Goal: Task Accomplishment & Management: Complete application form

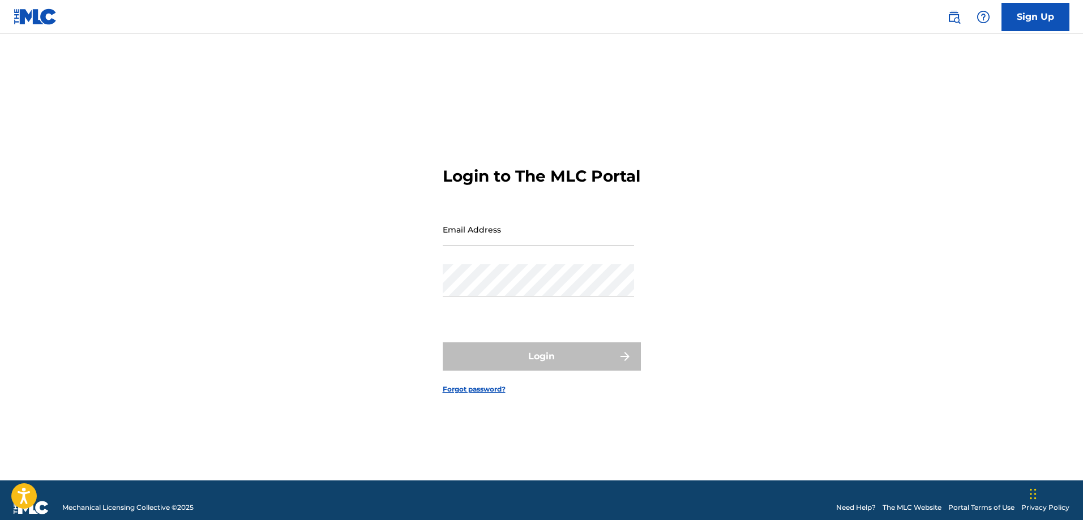
drag, startPoint x: 0, startPoint y: 0, endPoint x: 558, endPoint y: 250, distance: 611.7
click at [558, 246] on input "Email Address" at bounding box center [538, 230] width 191 height 32
type input "[EMAIL_ADDRESS][DOMAIN_NAME]"
click at [203, 350] on div "Login to The MLC Portal Email Address [EMAIL_ADDRESS][DOMAIN_NAME] Password Log…" at bounding box center [542, 271] width 793 height 419
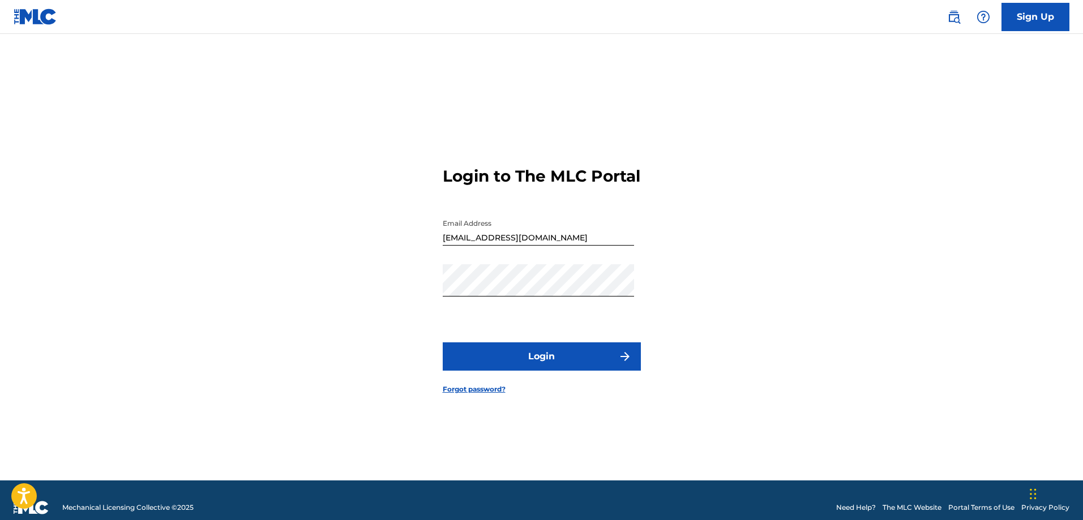
click at [530, 358] on button "Login" at bounding box center [542, 357] width 198 height 28
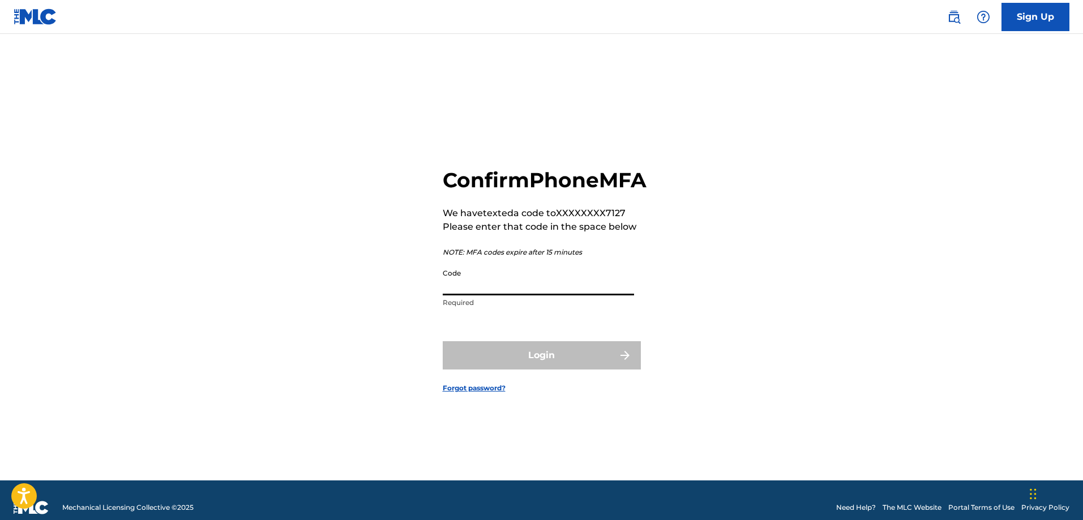
click at [479, 296] on input "Code" at bounding box center [538, 279] width 191 height 32
type input "366615"
click at [547, 370] on button "Login" at bounding box center [542, 355] width 198 height 28
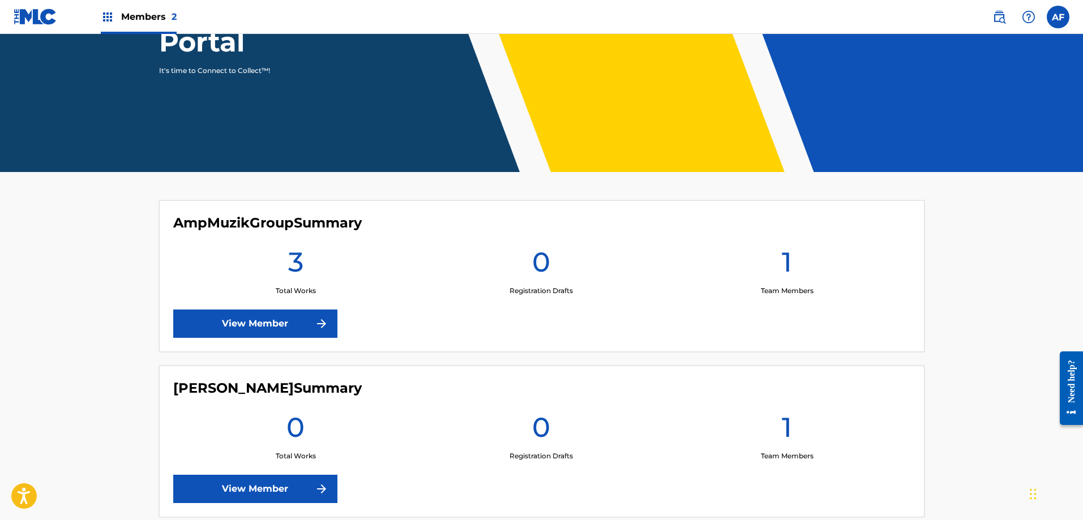
scroll to position [225, 0]
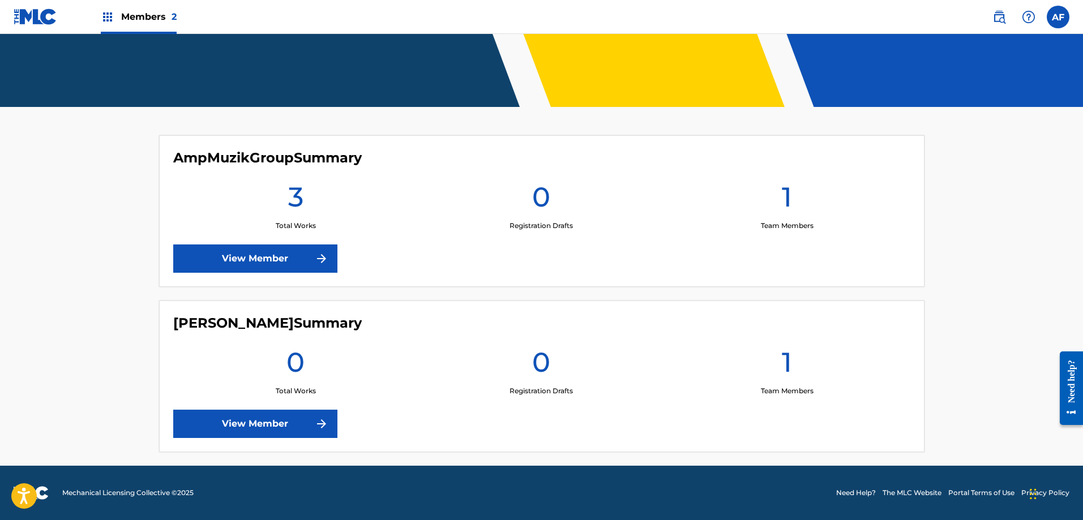
click at [252, 249] on link "View Member" at bounding box center [255, 259] width 164 height 28
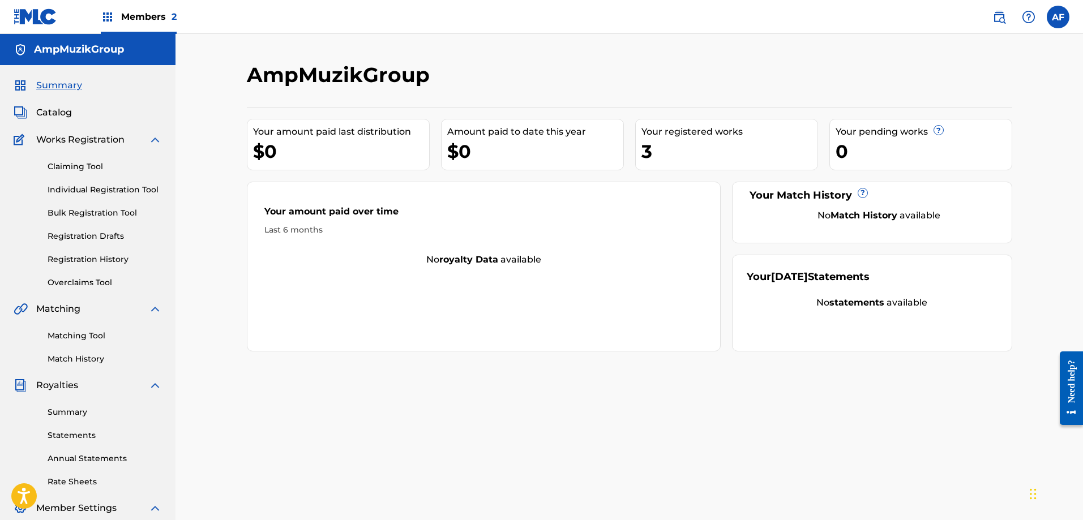
click at [91, 191] on link "Individual Registration Tool" at bounding box center [105, 190] width 114 height 12
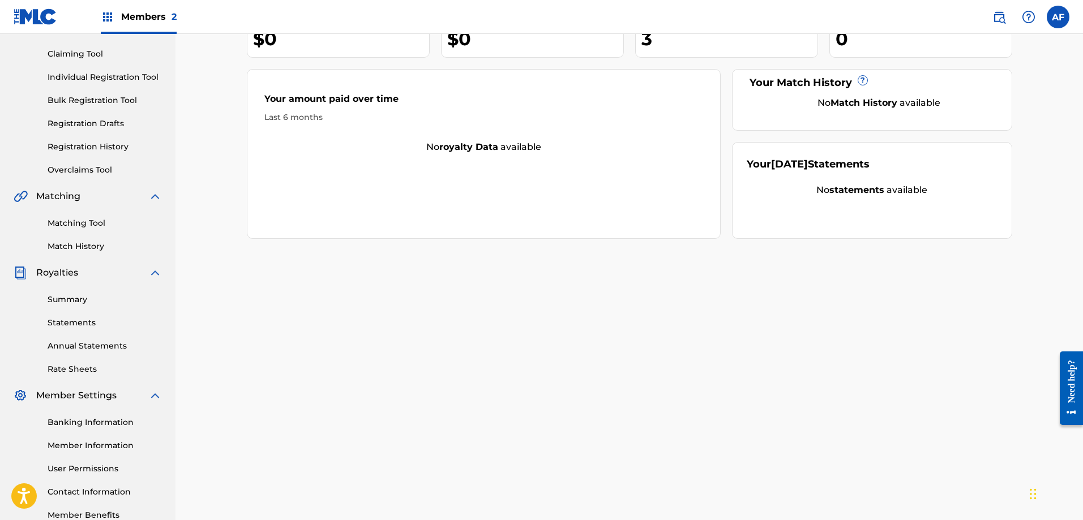
scroll to position [113, 0]
click at [114, 150] on link "Registration History" at bounding box center [105, 146] width 114 height 12
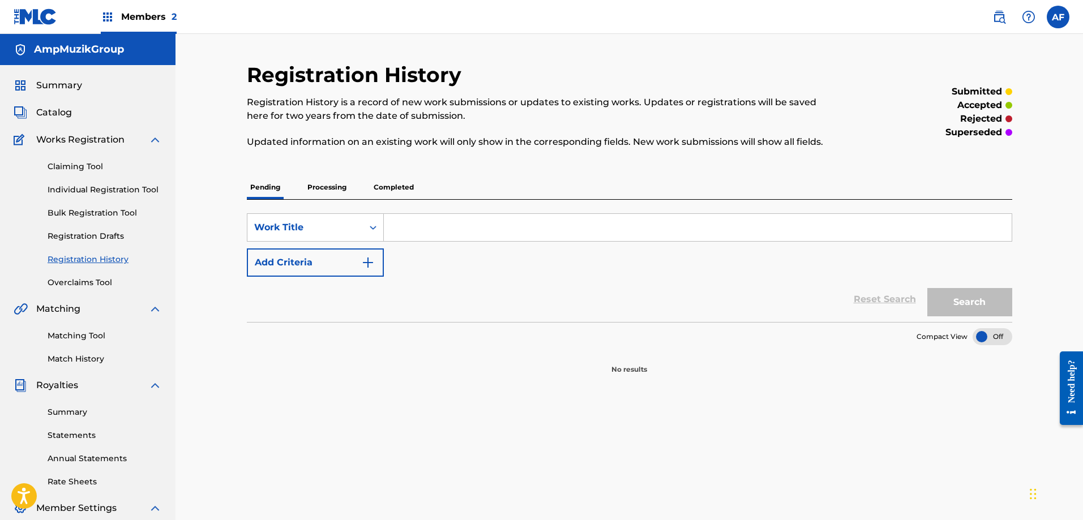
click at [379, 183] on p "Completed" at bounding box center [393, 188] width 47 height 24
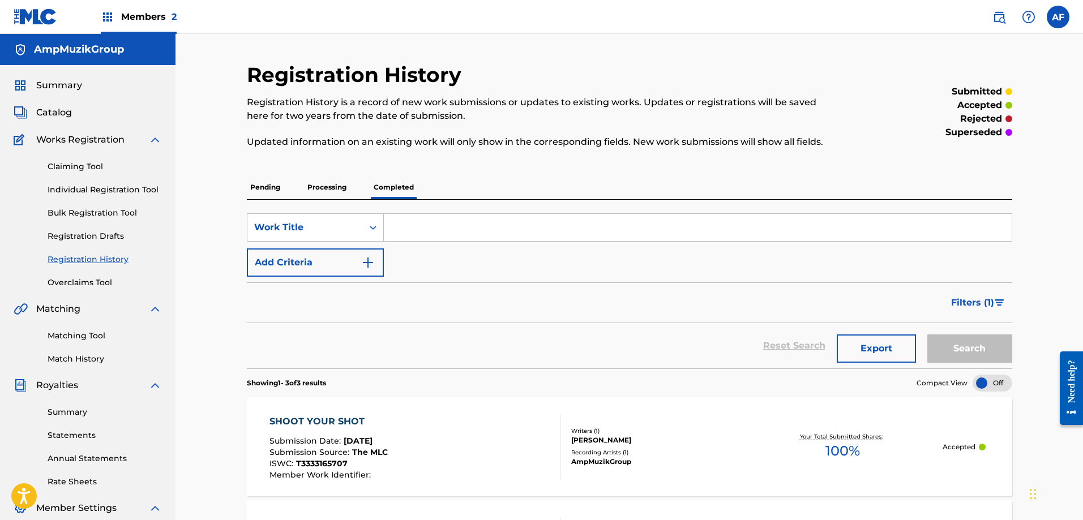
click at [78, 186] on link "Individual Registration Tool" at bounding box center [105, 190] width 114 height 12
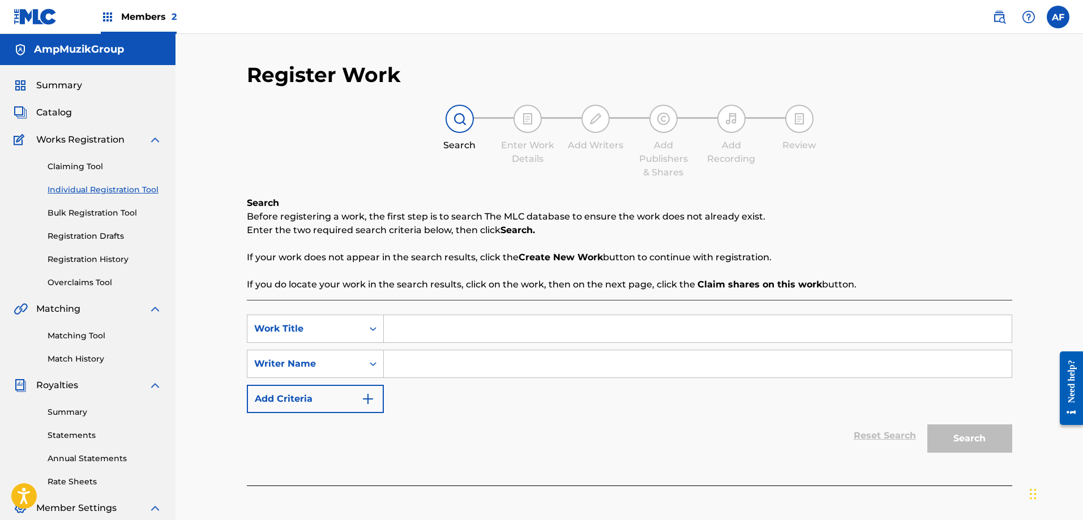
click at [419, 325] on input "Search Form" at bounding box center [698, 328] width 628 height 27
type input "I Think I'm Over It"
click at [466, 357] on input "Search Form" at bounding box center [698, 364] width 628 height 27
click at [441, 357] on input "Search Form" at bounding box center [698, 364] width 628 height 27
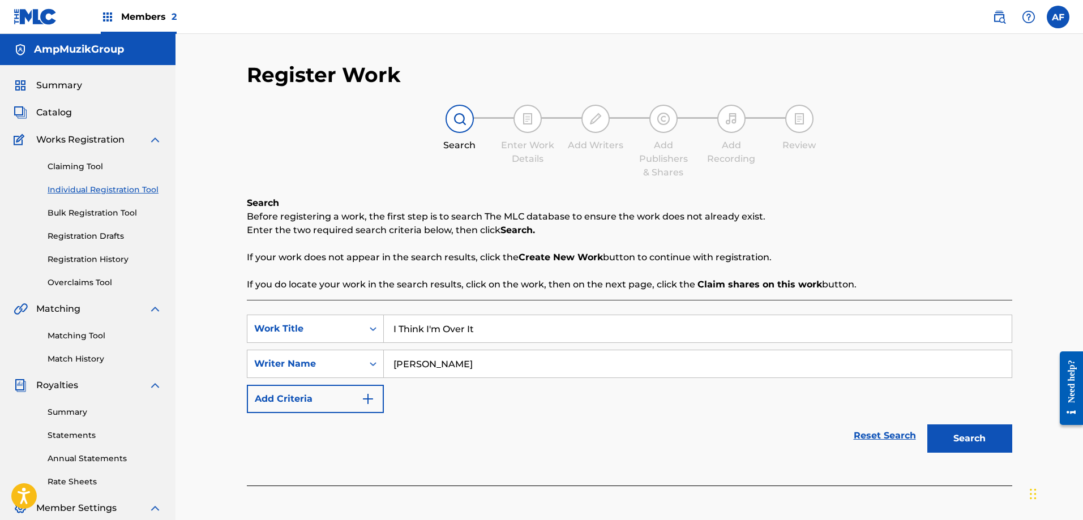
type input "[PERSON_NAME]"
click at [360, 395] on button "Add Criteria" at bounding box center [315, 399] width 137 height 28
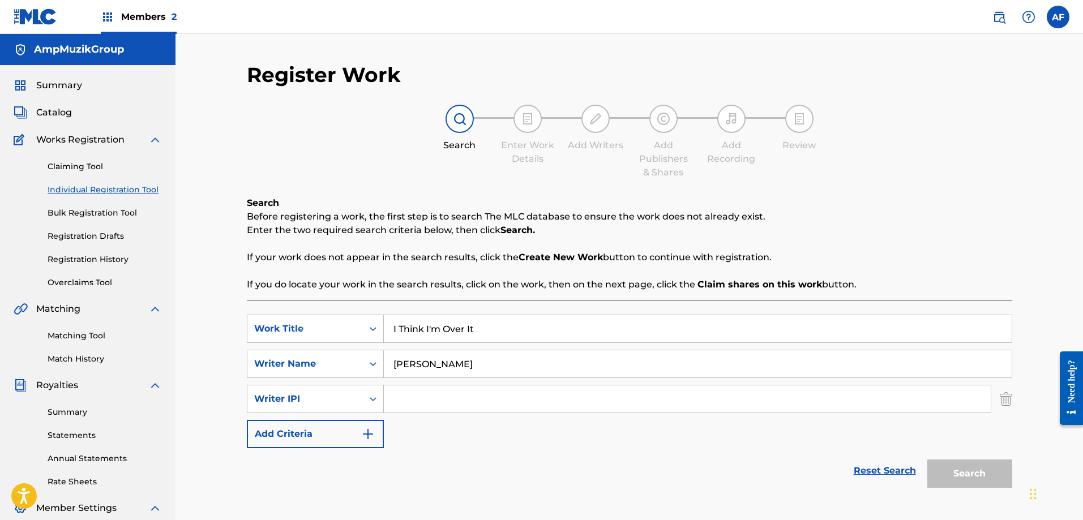
click at [456, 403] on input "Search Form" at bounding box center [687, 399] width 607 height 27
type input "00404538085"
click at [370, 434] on img "Search Form" at bounding box center [368, 435] width 14 height 14
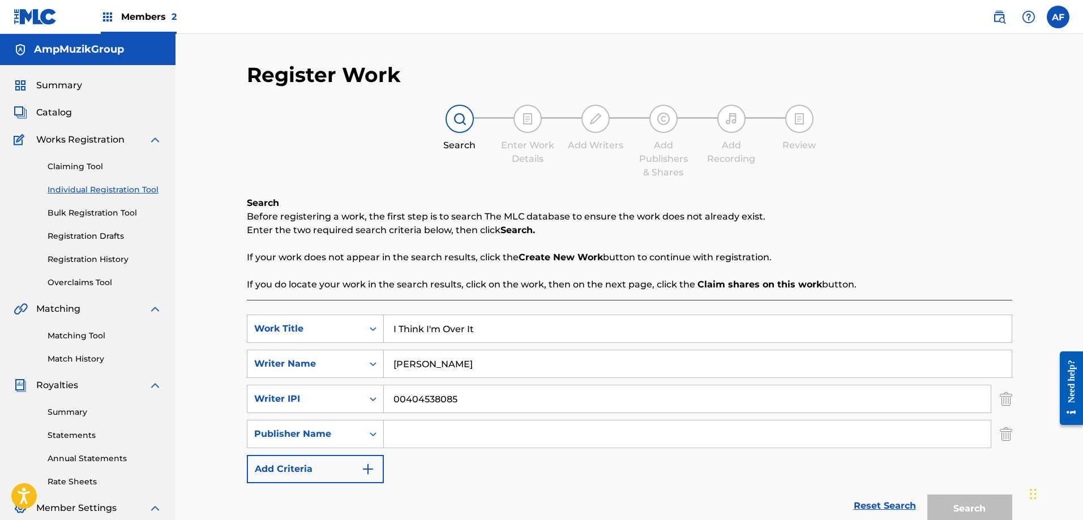
click at [405, 432] on input "Search Form" at bounding box center [687, 434] width 607 height 27
type input "AmpMuzikGroup"
click at [373, 474] on img "Search Form" at bounding box center [368, 470] width 14 height 14
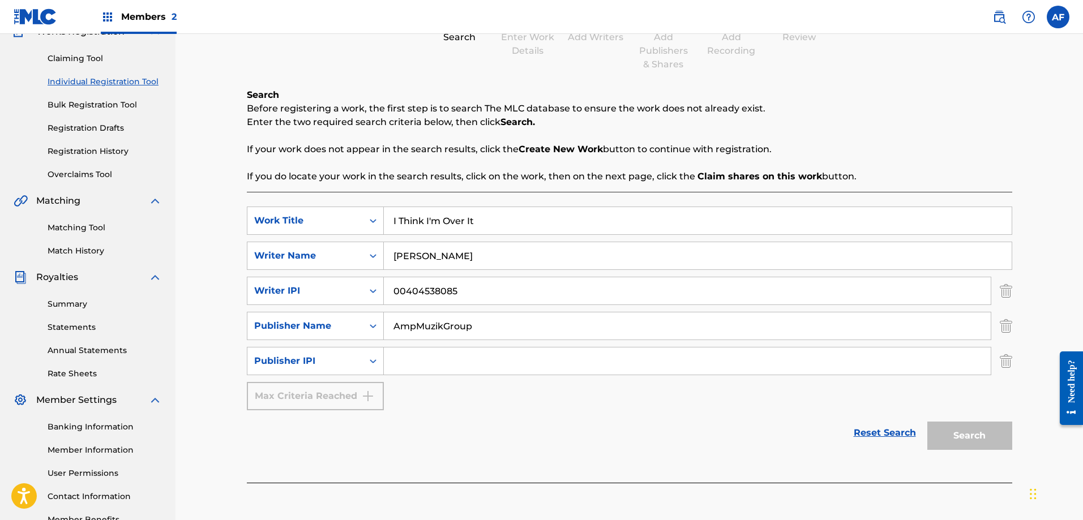
scroll to position [113, 0]
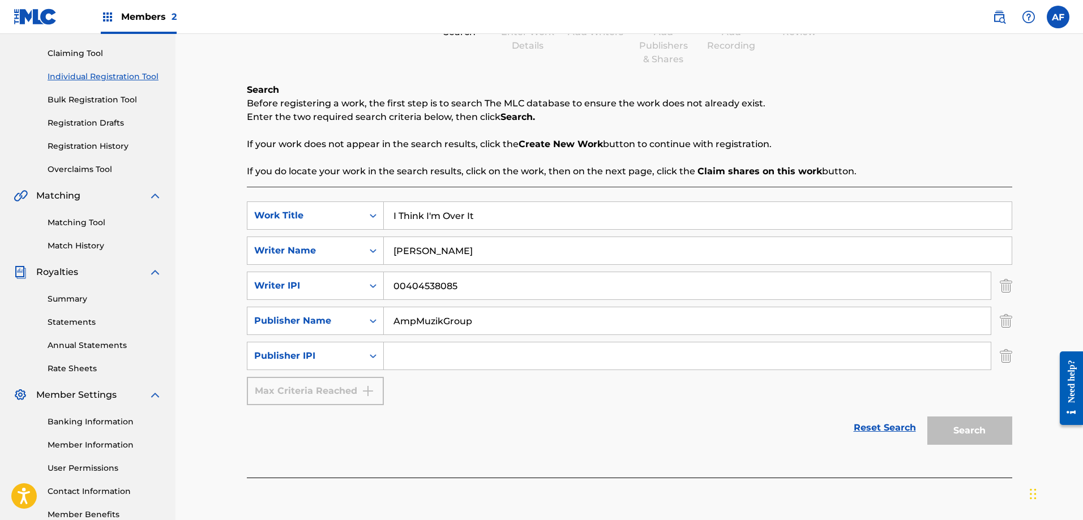
click at [402, 357] on input "Search Form" at bounding box center [687, 356] width 607 height 27
type input "1034175590"
click at [948, 435] on button "Search" at bounding box center [970, 431] width 85 height 28
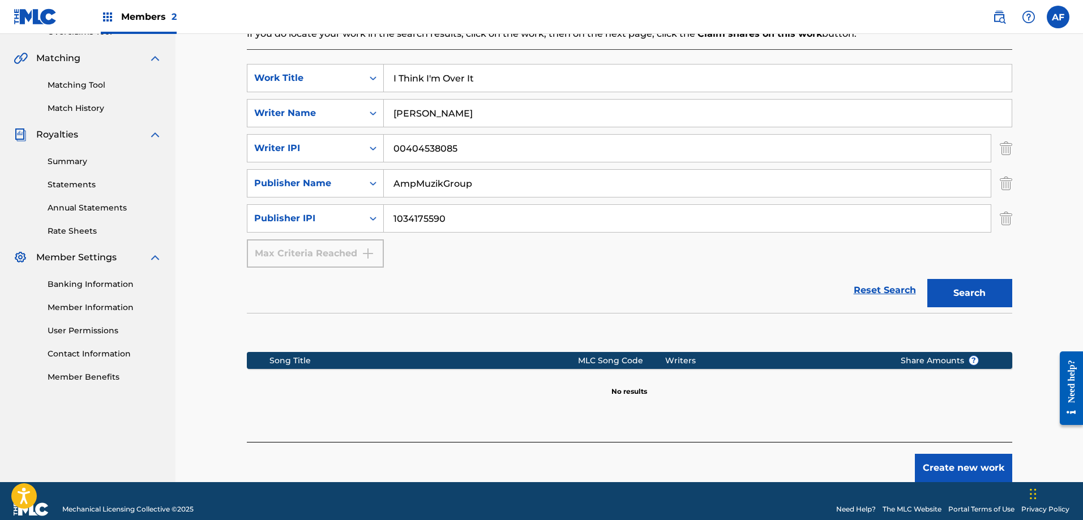
scroll to position [267, 0]
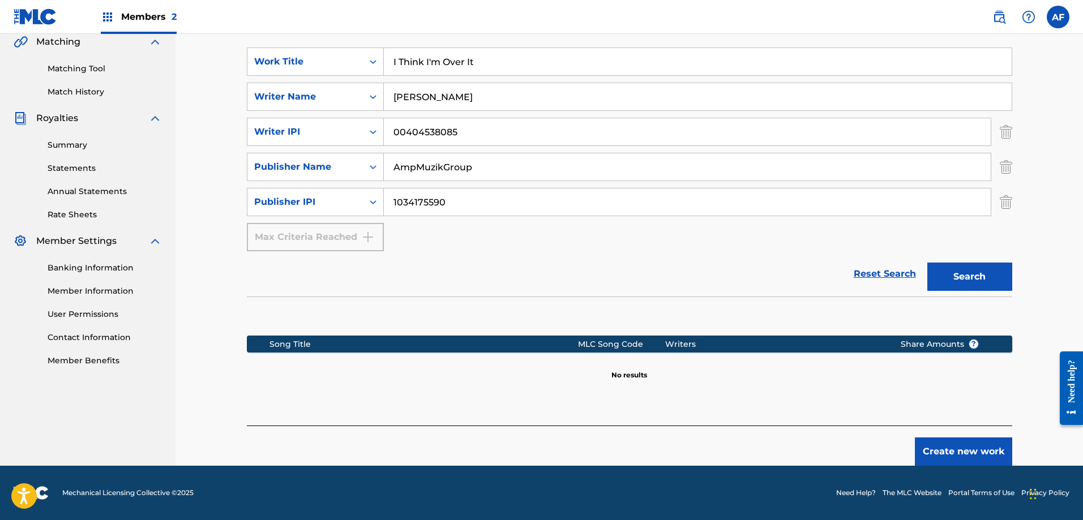
click at [941, 452] on button "Create new work" at bounding box center [963, 452] width 97 height 28
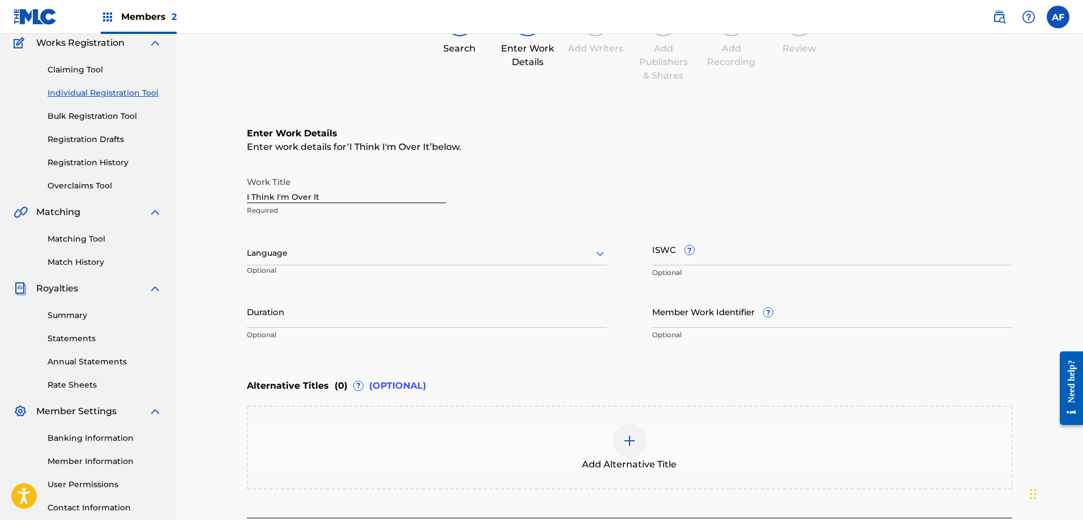
scroll to position [76, 0]
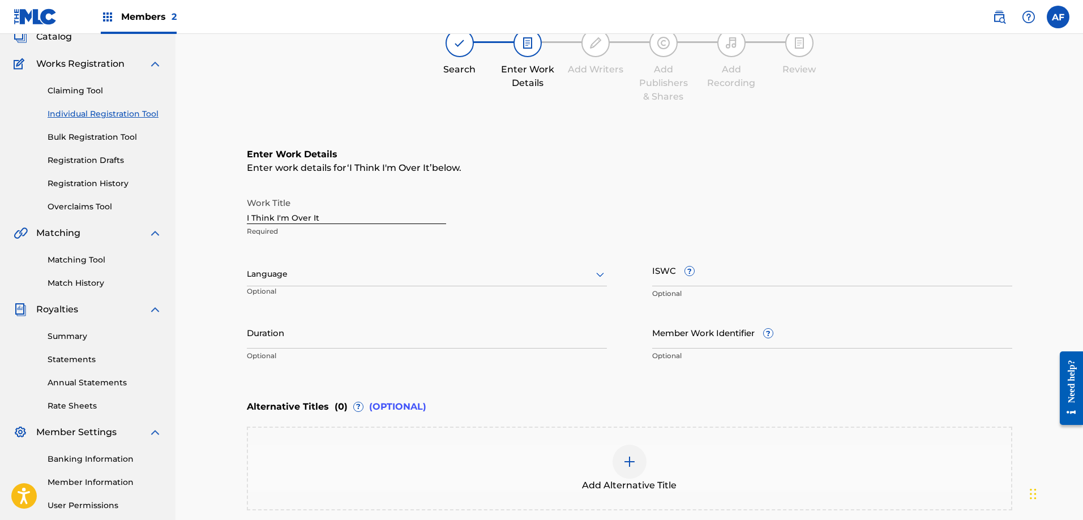
click at [338, 278] on div at bounding box center [427, 274] width 360 height 14
click at [319, 304] on div "English" at bounding box center [426, 299] width 359 height 25
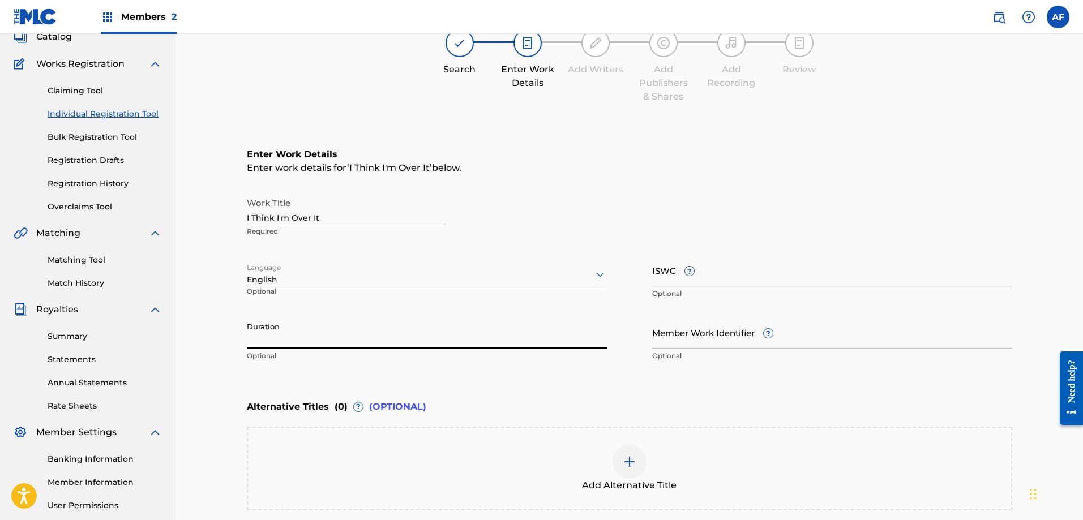
click at [308, 340] on input "Duration" at bounding box center [427, 333] width 360 height 32
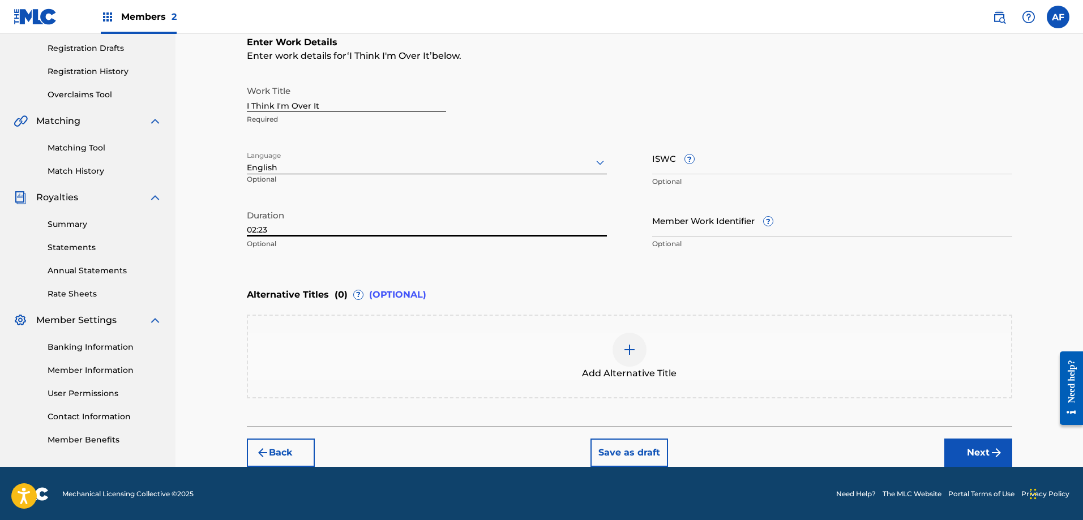
scroll to position [189, 0]
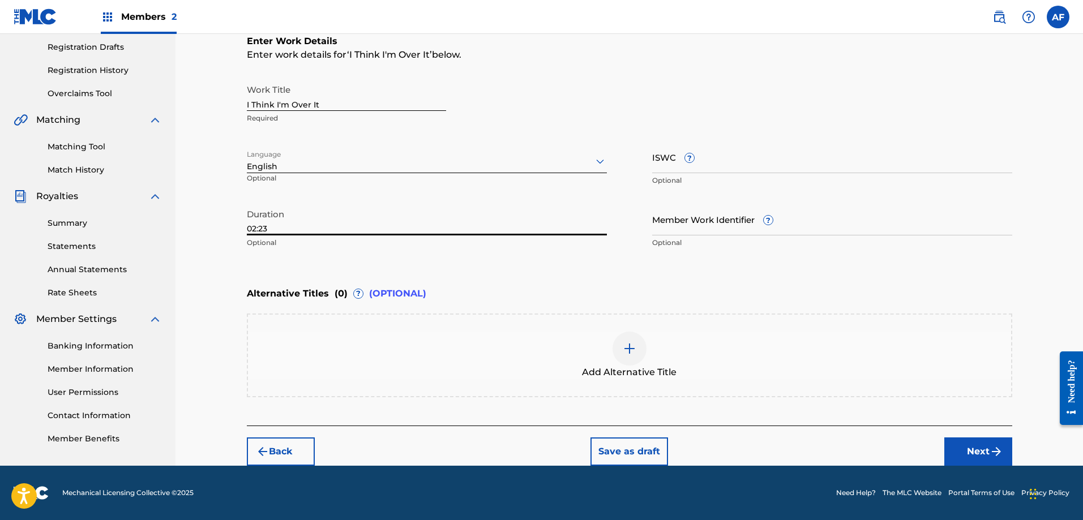
type input "02:23"
click at [970, 457] on button "Next" at bounding box center [979, 452] width 68 height 28
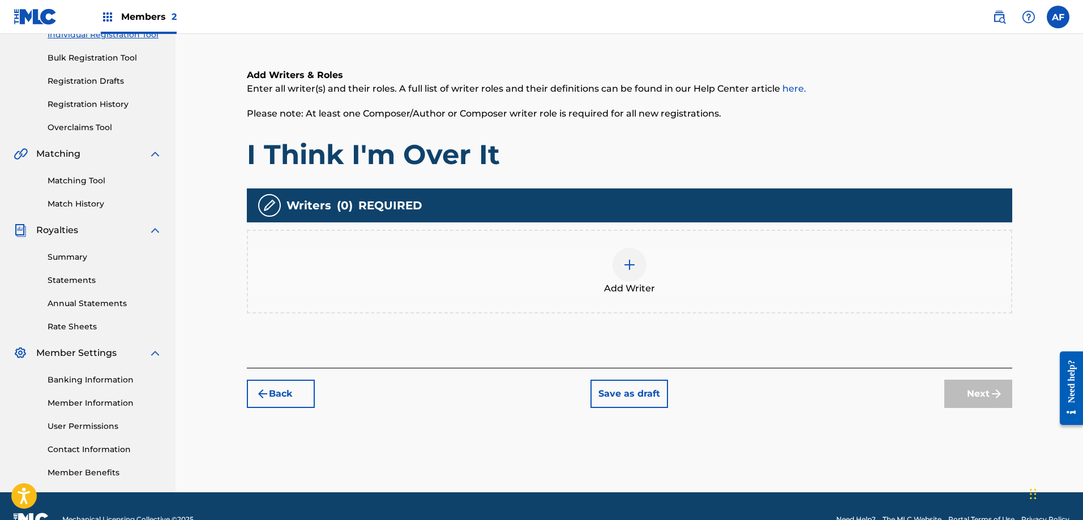
scroll to position [164, 0]
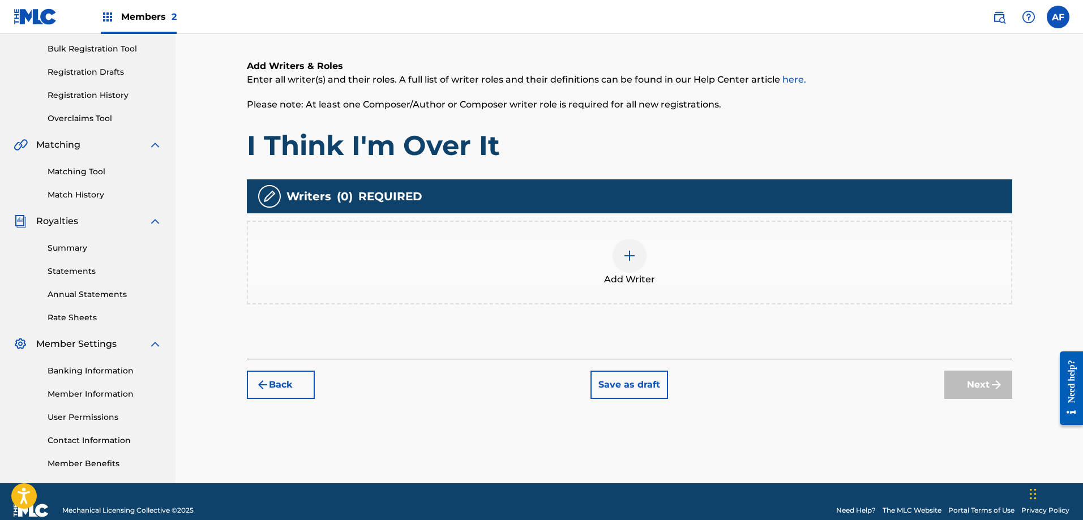
click at [630, 258] on img at bounding box center [630, 256] width 14 height 14
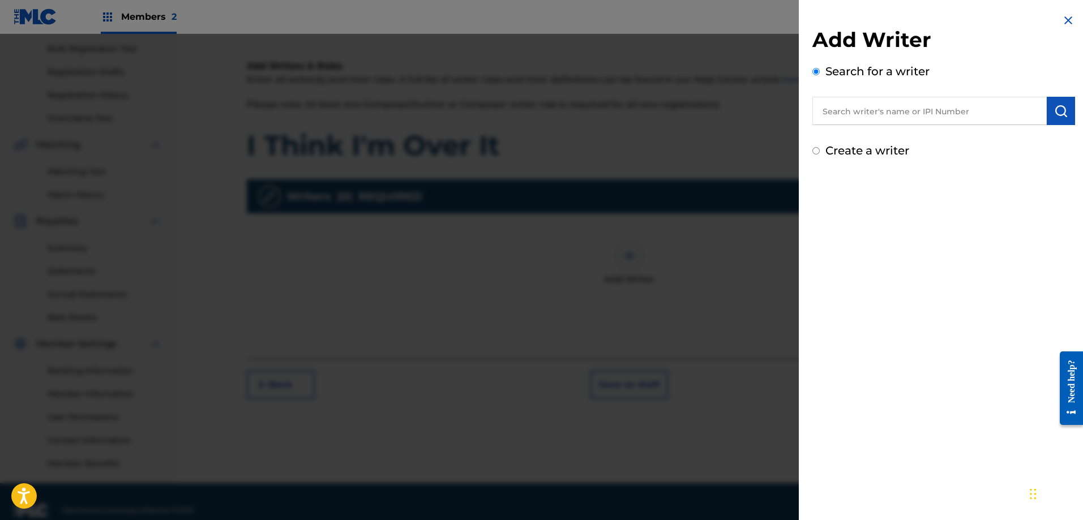
click at [845, 117] on input "text" at bounding box center [930, 111] width 234 height 28
click at [847, 109] on input "text" at bounding box center [930, 111] width 234 height 28
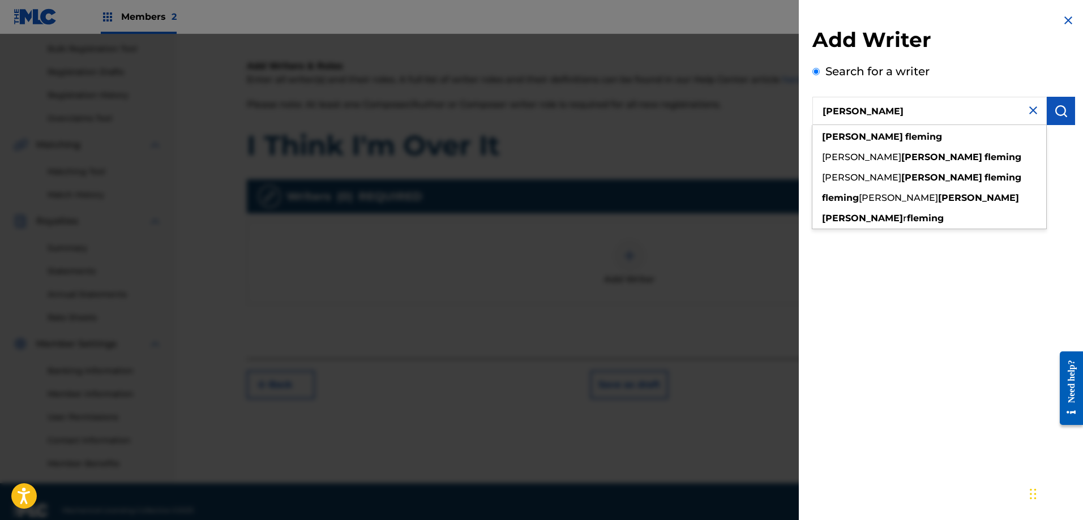
type input "[PERSON_NAME]"
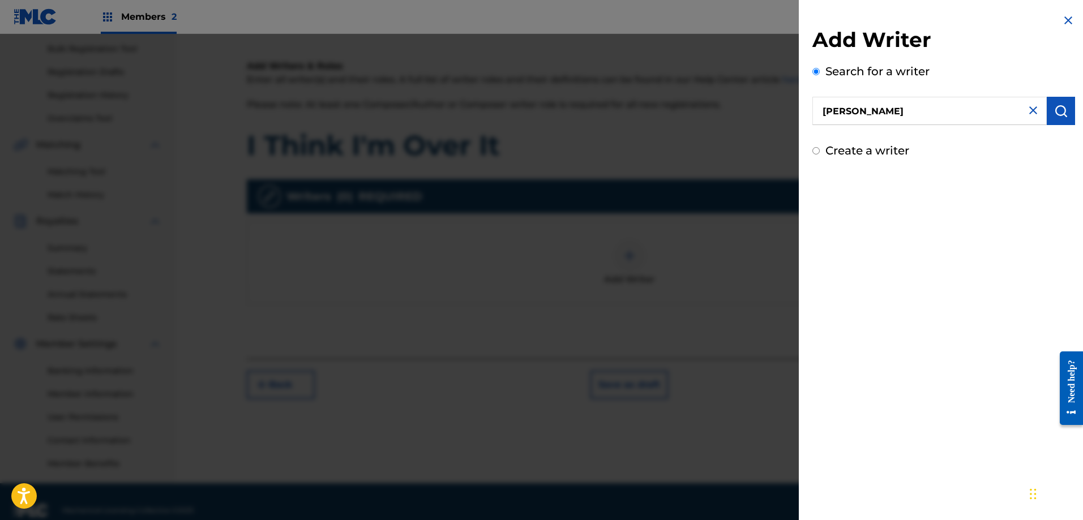
click at [1055, 118] on button "submit" at bounding box center [1061, 111] width 28 height 28
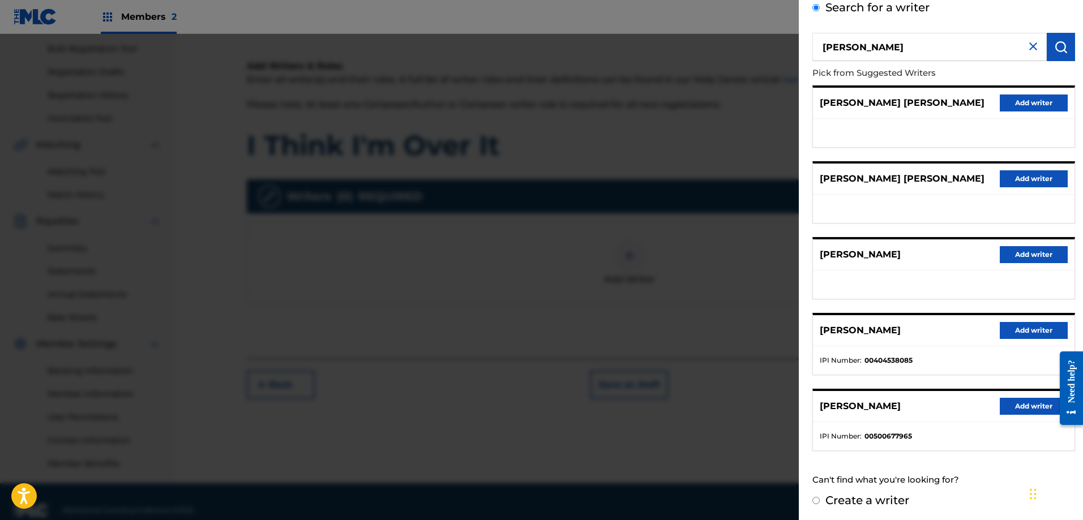
scroll to position [66, 0]
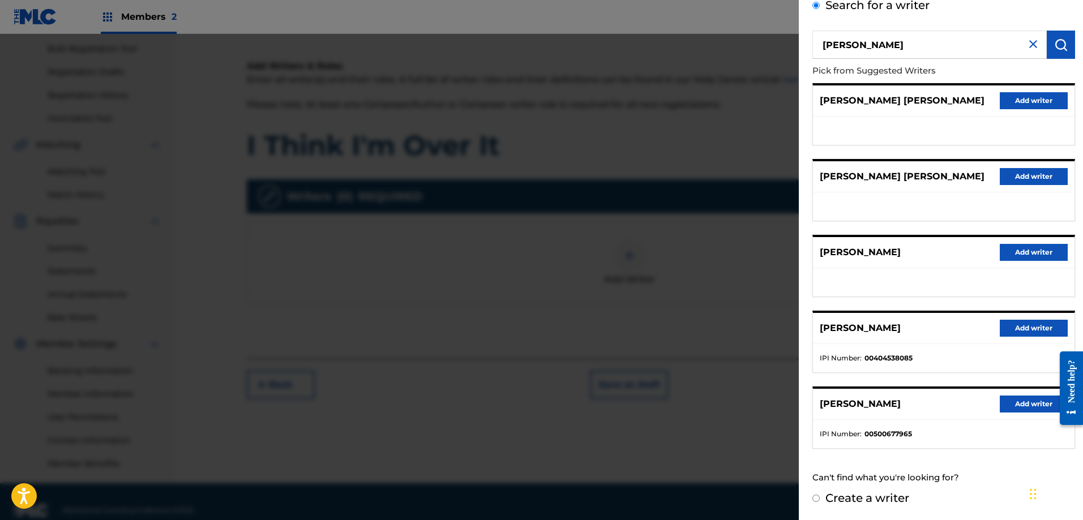
click at [1036, 331] on button "Add writer" at bounding box center [1034, 328] width 68 height 17
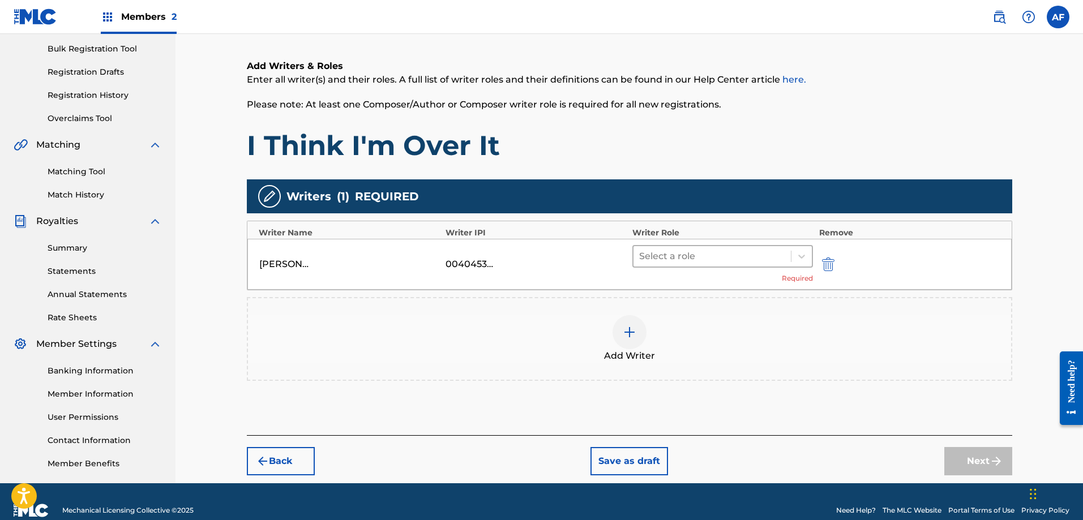
click at [683, 257] on div at bounding box center [712, 257] width 147 height 16
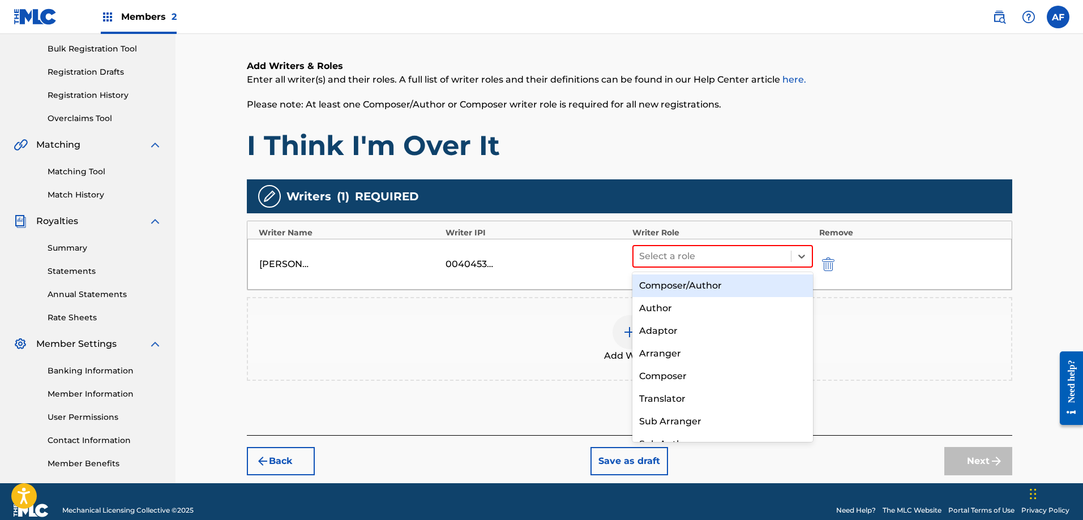
click at [682, 281] on div "Composer/Author" at bounding box center [723, 286] width 181 height 23
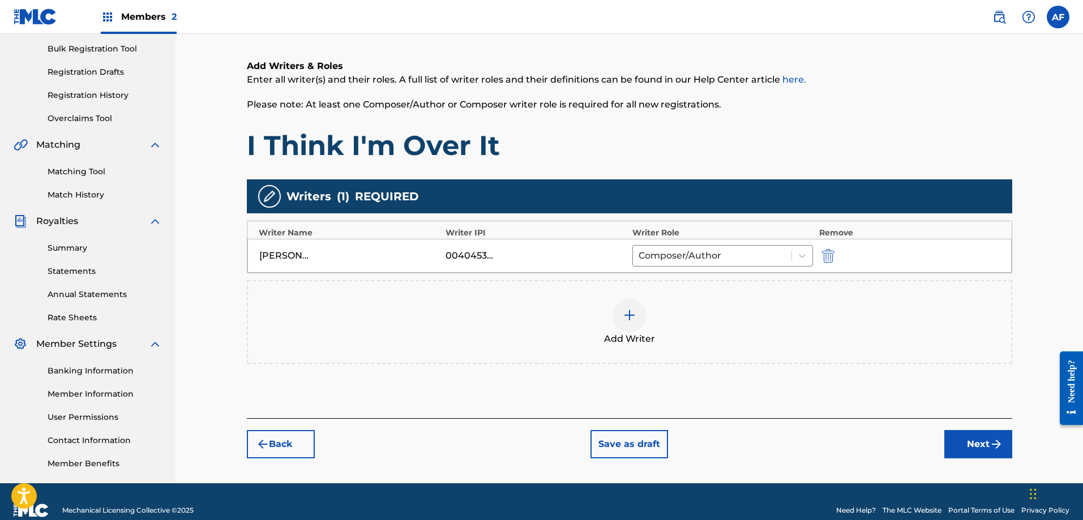
click at [974, 449] on button "Next" at bounding box center [979, 444] width 68 height 28
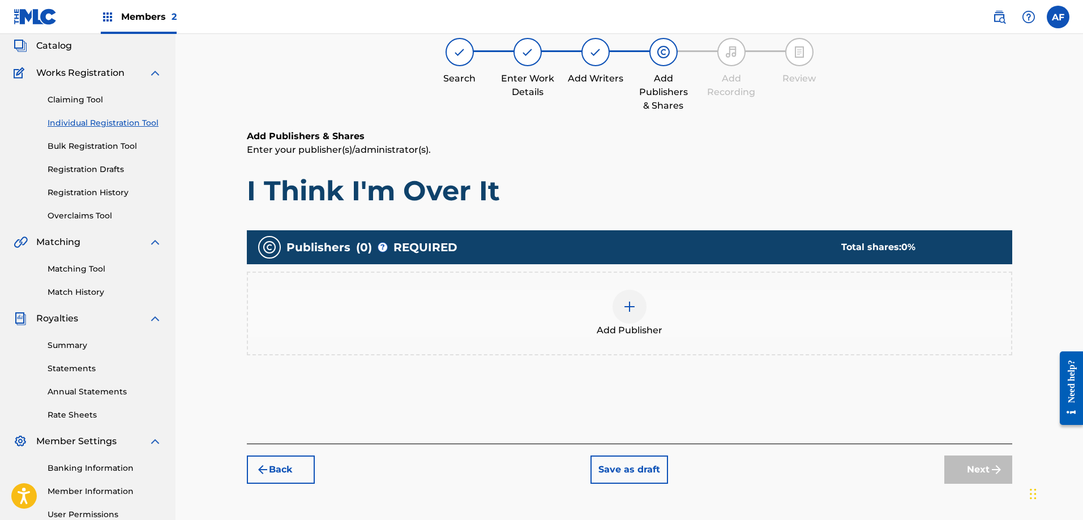
scroll to position [51, 0]
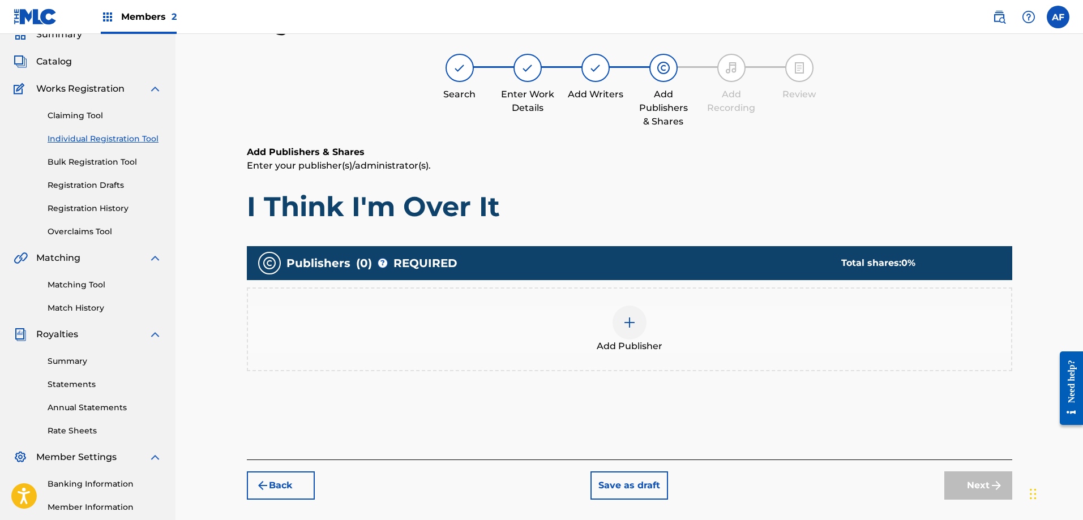
click at [632, 321] on img at bounding box center [630, 323] width 14 height 14
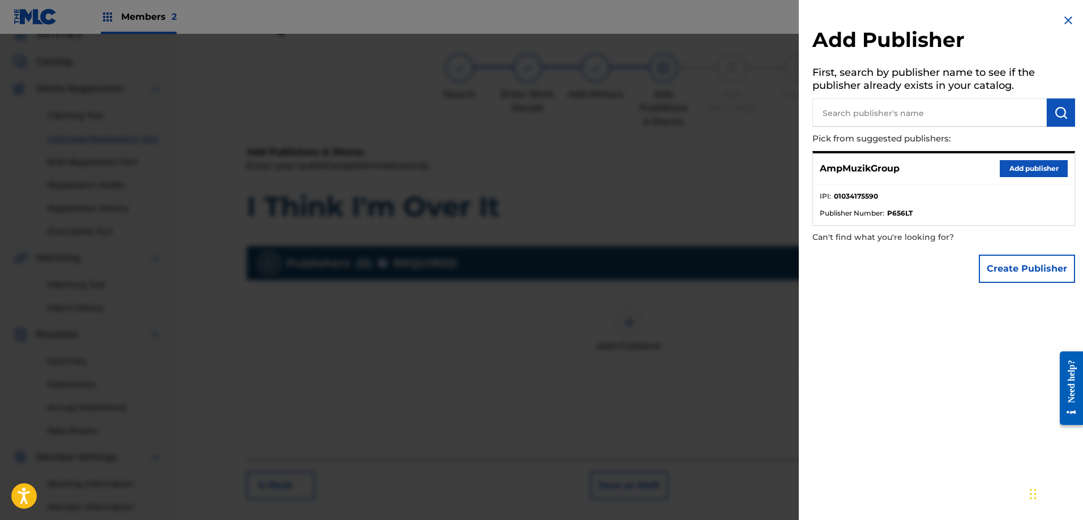
click at [1010, 170] on button "Add publisher" at bounding box center [1034, 168] width 68 height 17
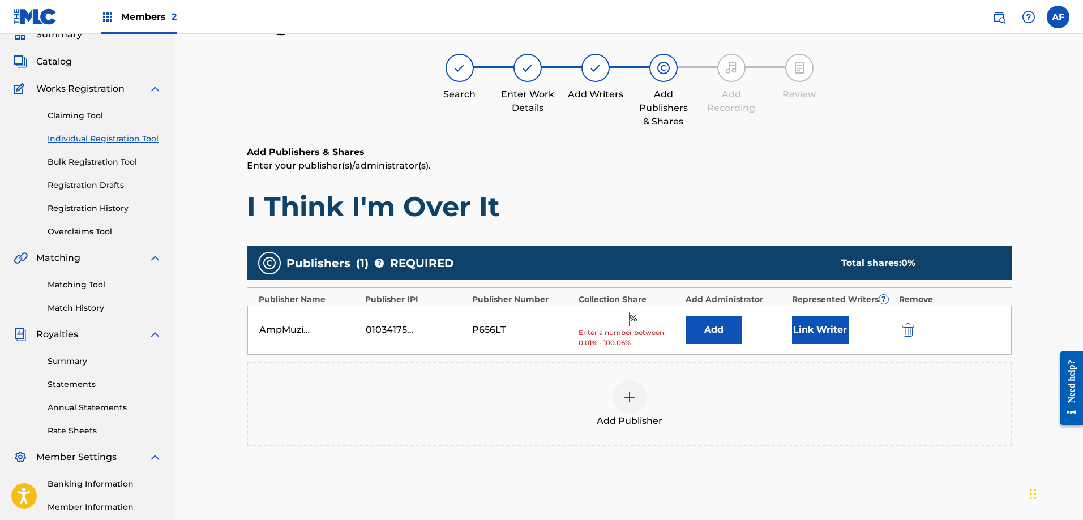
click at [588, 326] on input "text" at bounding box center [604, 319] width 51 height 15
type input "100"
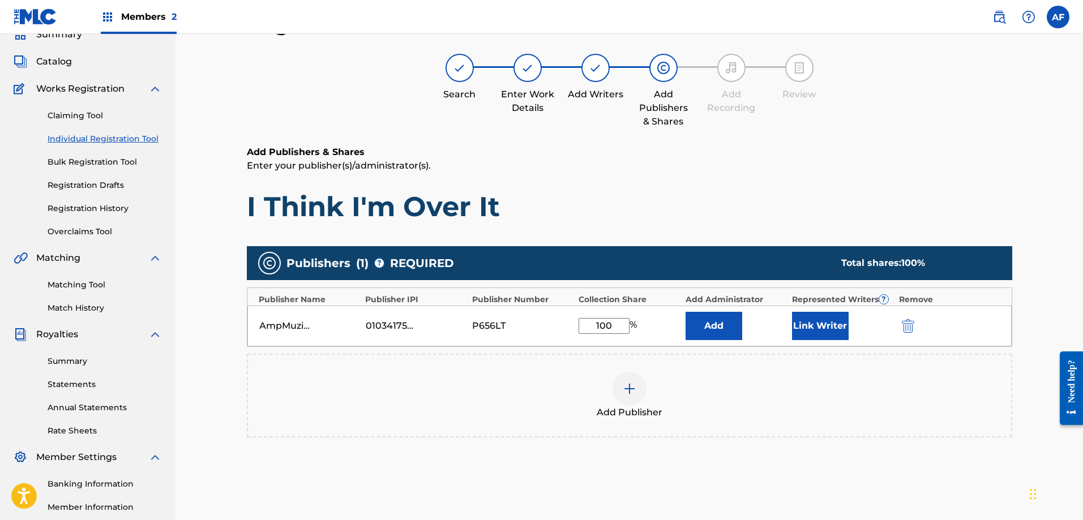
click at [818, 319] on button "Link Writer" at bounding box center [820, 326] width 57 height 28
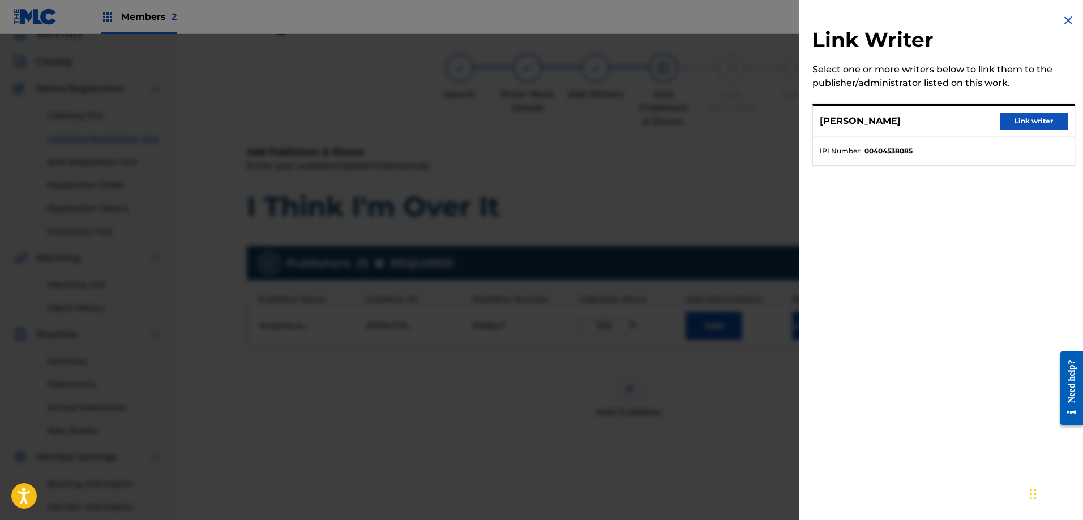
click at [1009, 125] on button "Link writer" at bounding box center [1034, 121] width 68 height 17
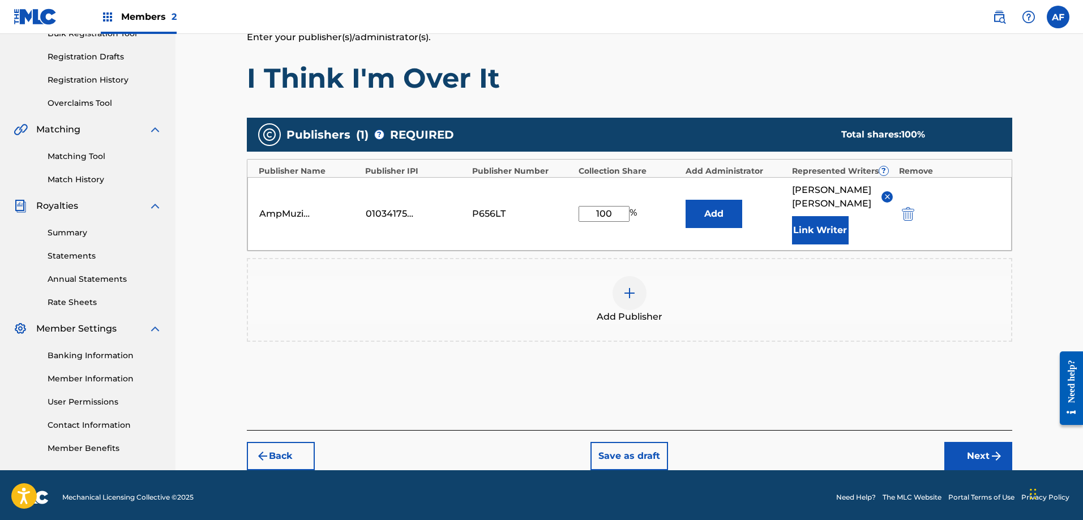
scroll to position [184, 0]
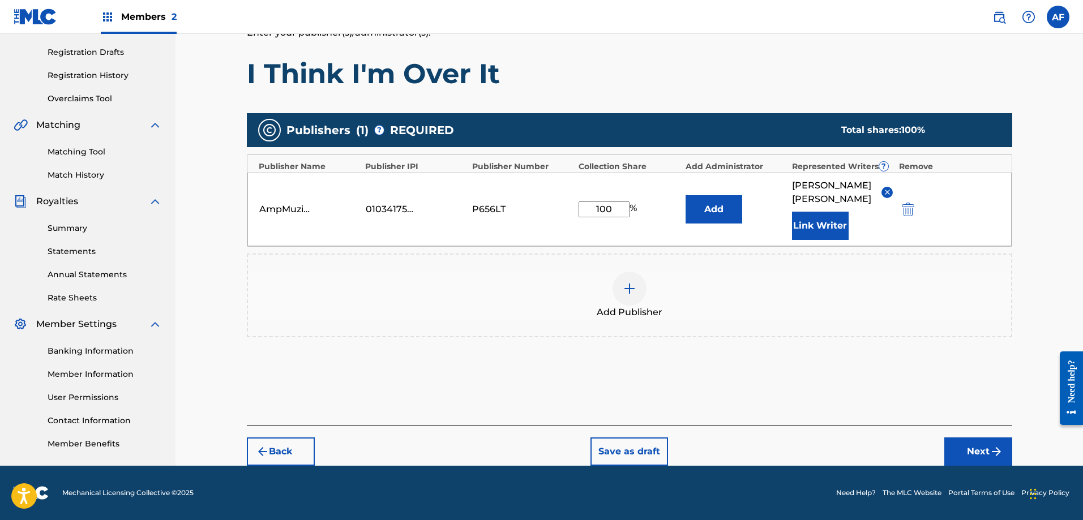
click at [960, 449] on button "Next" at bounding box center [979, 452] width 68 height 28
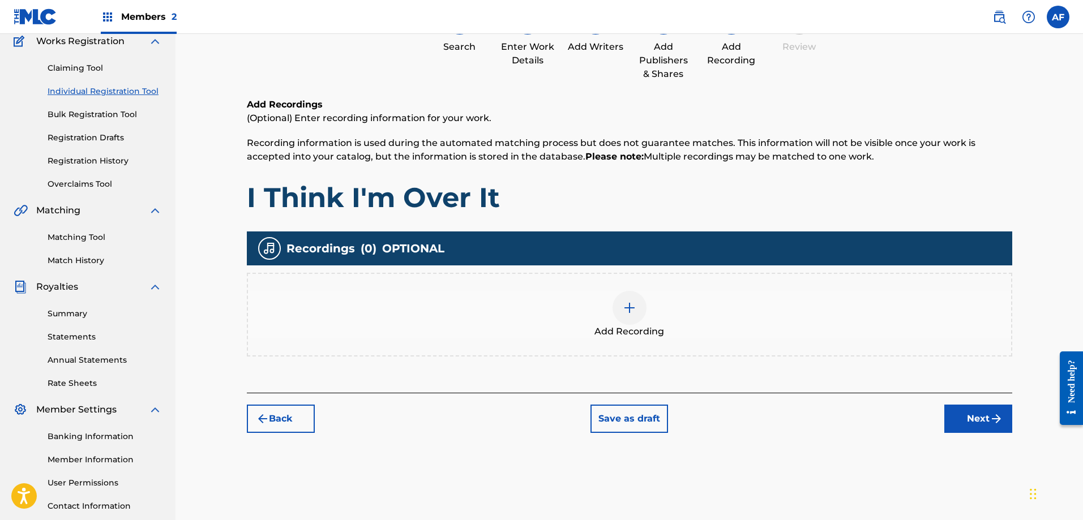
scroll to position [164, 0]
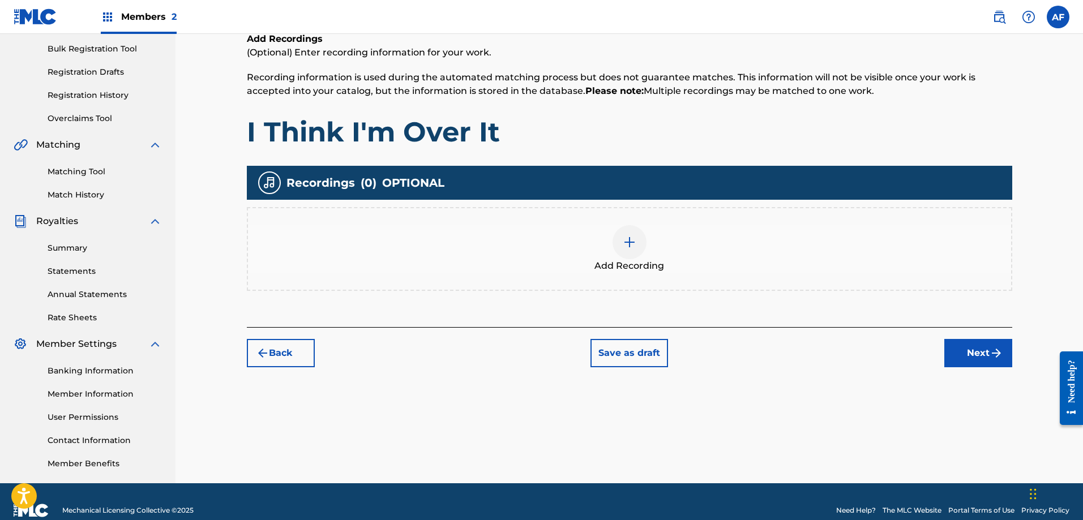
click at [632, 242] on img at bounding box center [630, 243] width 14 height 14
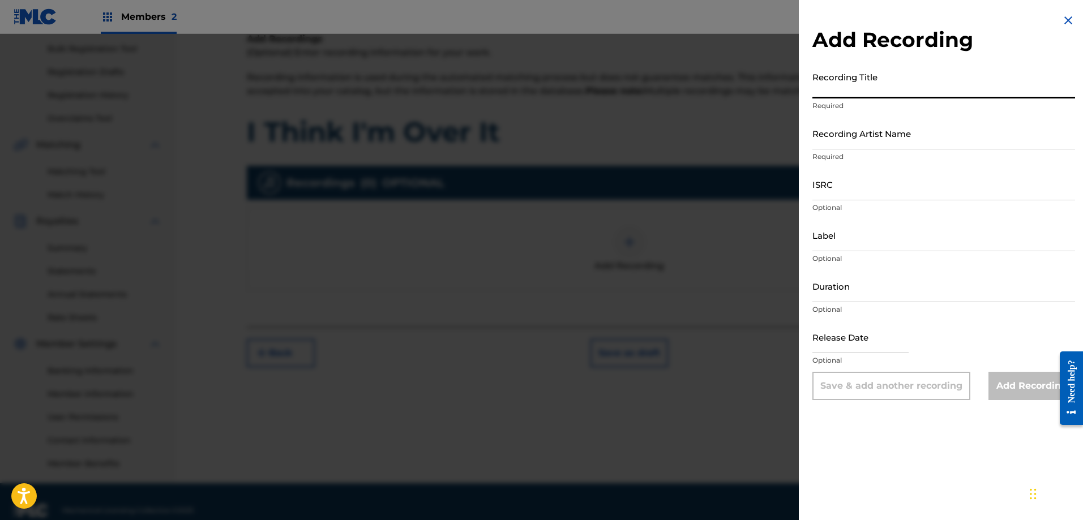
click at [845, 88] on input "Recording Title" at bounding box center [944, 82] width 263 height 32
type input "I Think I'm Over It"
click at [856, 143] on input "Recording Artist Name" at bounding box center [944, 133] width 263 height 32
type input "AmpMuzikGroup"
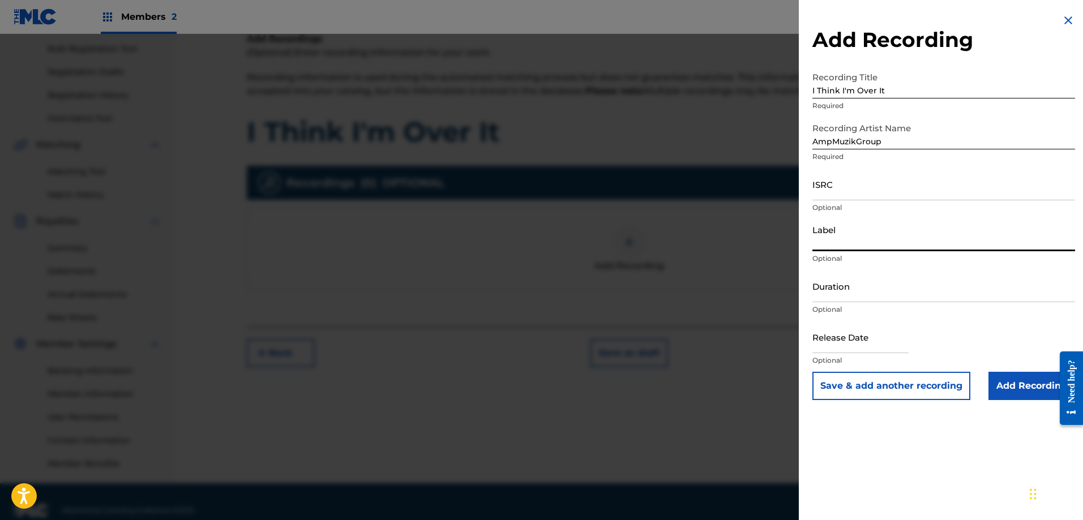
click at [849, 246] on input "Label" at bounding box center [944, 235] width 263 height 32
click at [834, 191] on input "ISRC" at bounding box center [944, 184] width 263 height 32
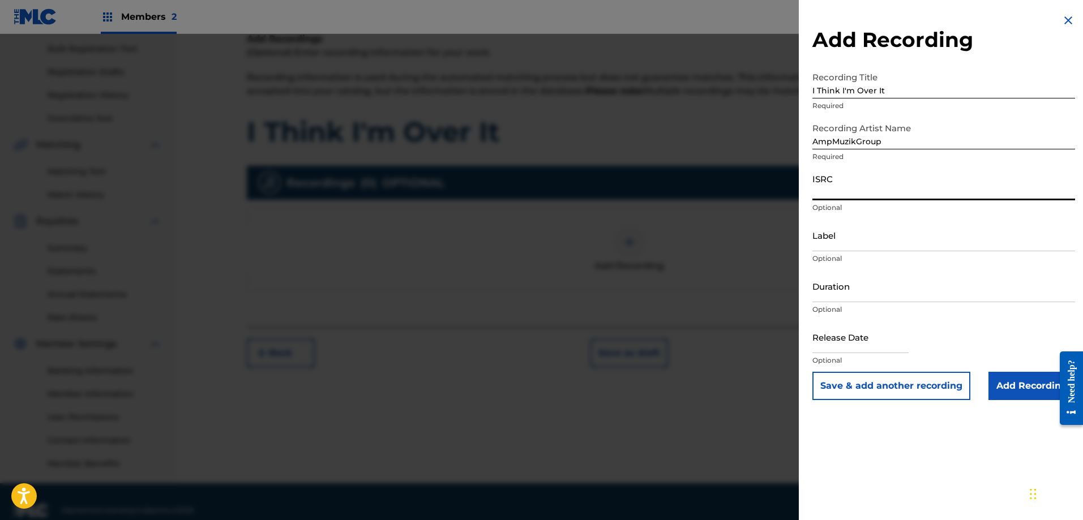
paste input "QZZ792516733"
type input "QZZ792516733"
click at [834, 243] on input "Label" at bounding box center [944, 235] width 263 height 32
type input "AmpMuzikGroup LLC"
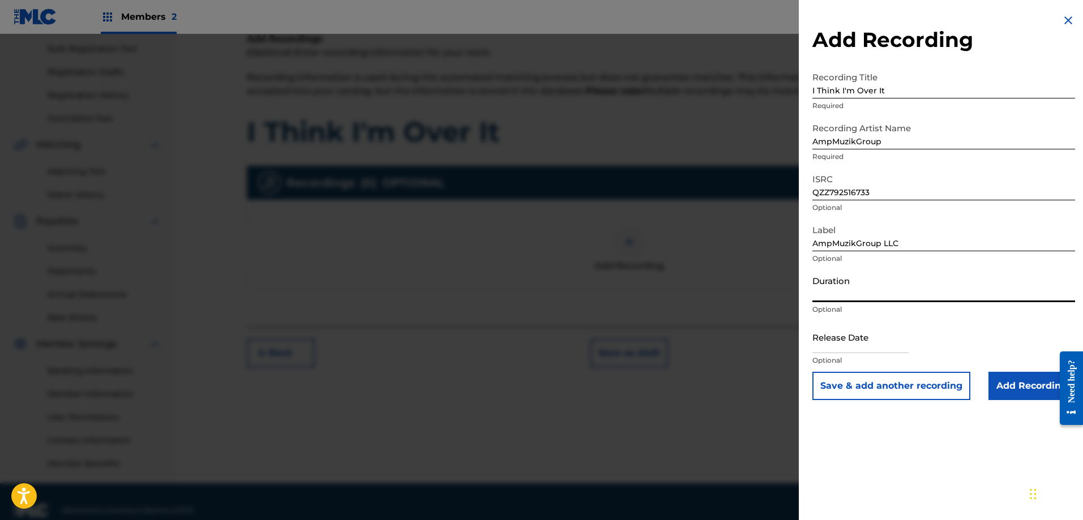
click at [871, 300] on input "Duration" at bounding box center [944, 286] width 263 height 32
type input "02:23"
click at [842, 347] on input "text" at bounding box center [861, 337] width 96 height 32
select select "7"
select select "2025"
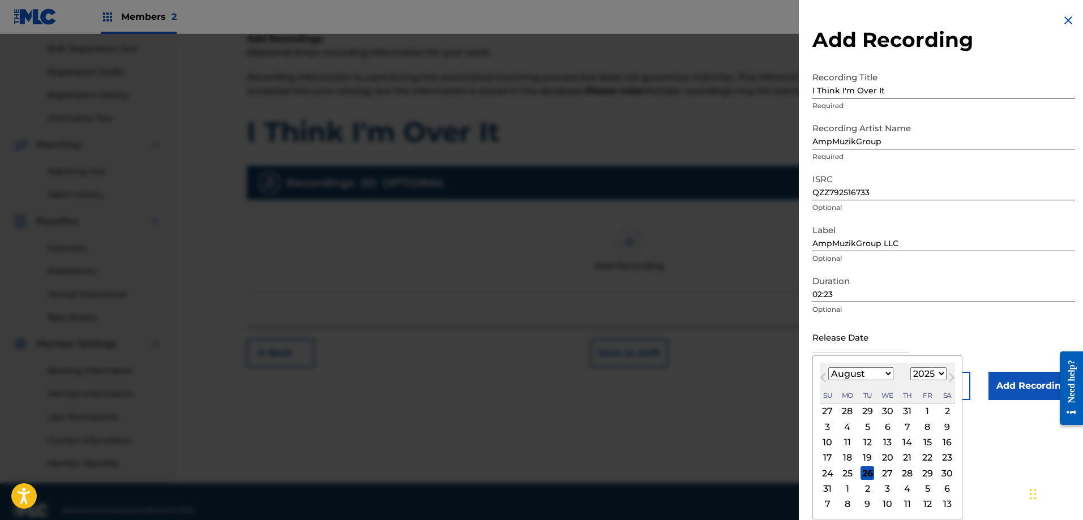
click at [838, 374] on select "January February March April May June July August September October November De…" at bounding box center [861, 374] width 65 height 13
select select "8"
click at [829, 368] on select "January February March April May June July August September October November De…" at bounding box center [861, 374] width 65 height 13
click at [928, 429] on div "12" at bounding box center [928, 427] width 14 height 14
type input "[DATE]"
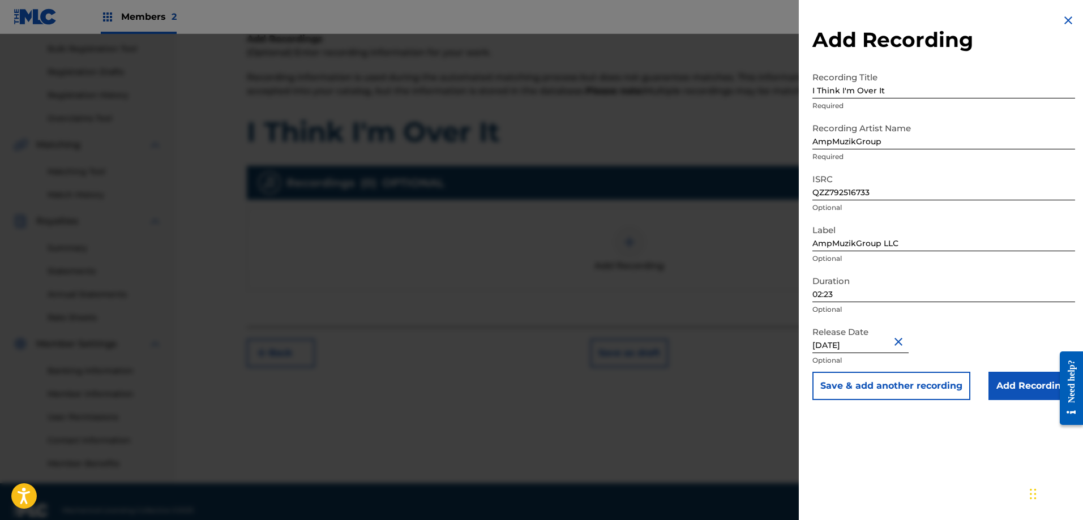
click at [1024, 389] on input "Add Recording" at bounding box center [1032, 386] width 87 height 28
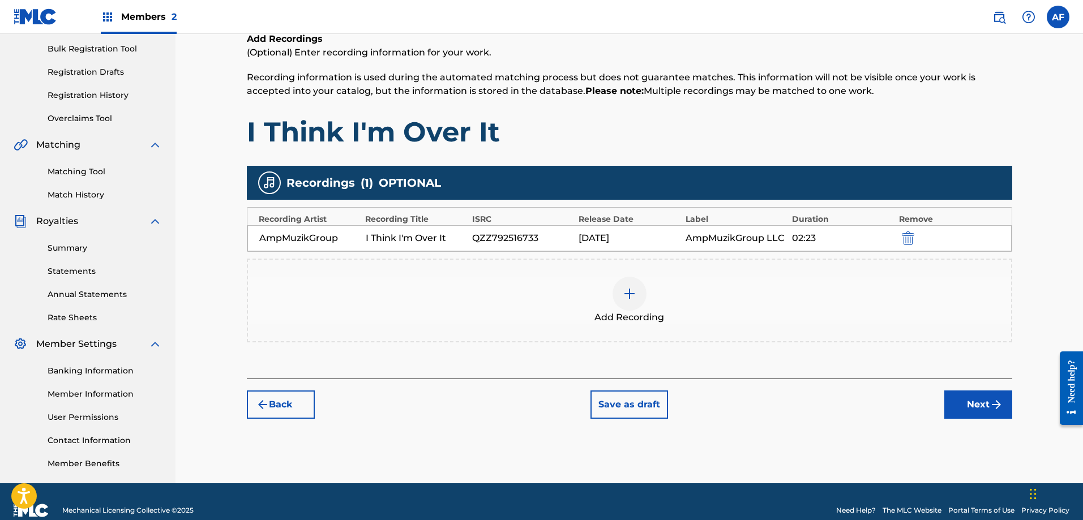
click at [963, 402] on button "Next" at bounding box center [979, 405] width 68 height 28
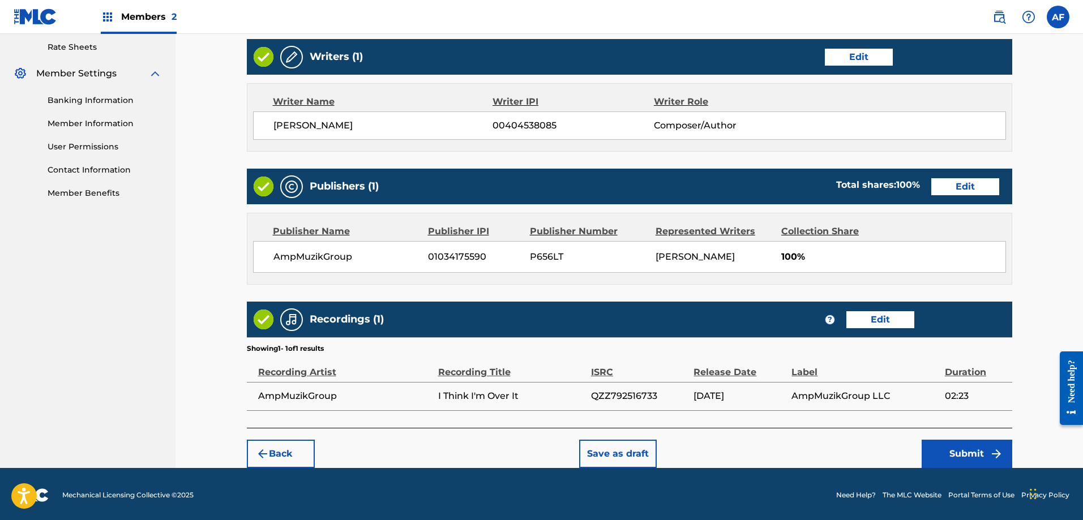
scroll to position [437, 0]
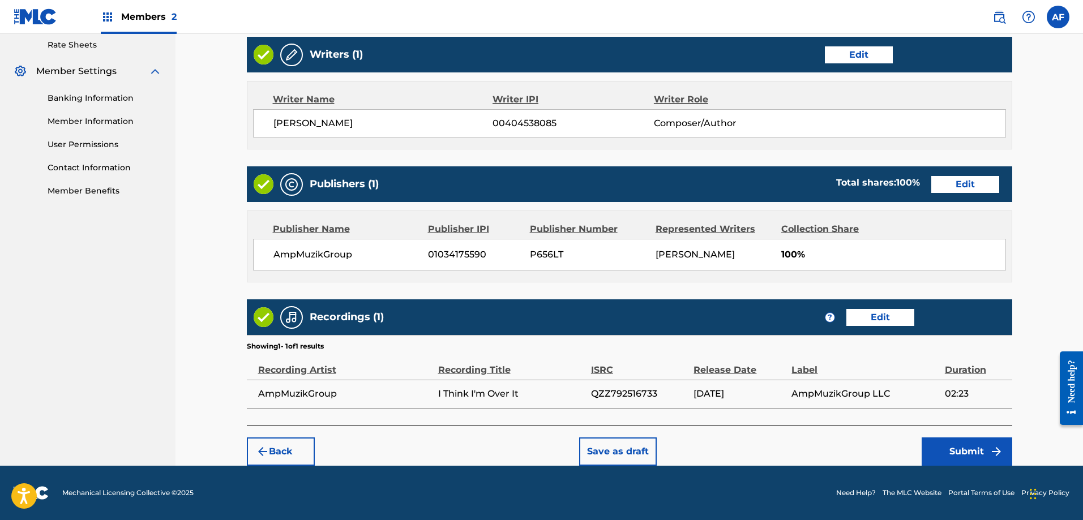
click at [953, 456] on button "Submit" at bounding box center [967, 452] width 91 height 28
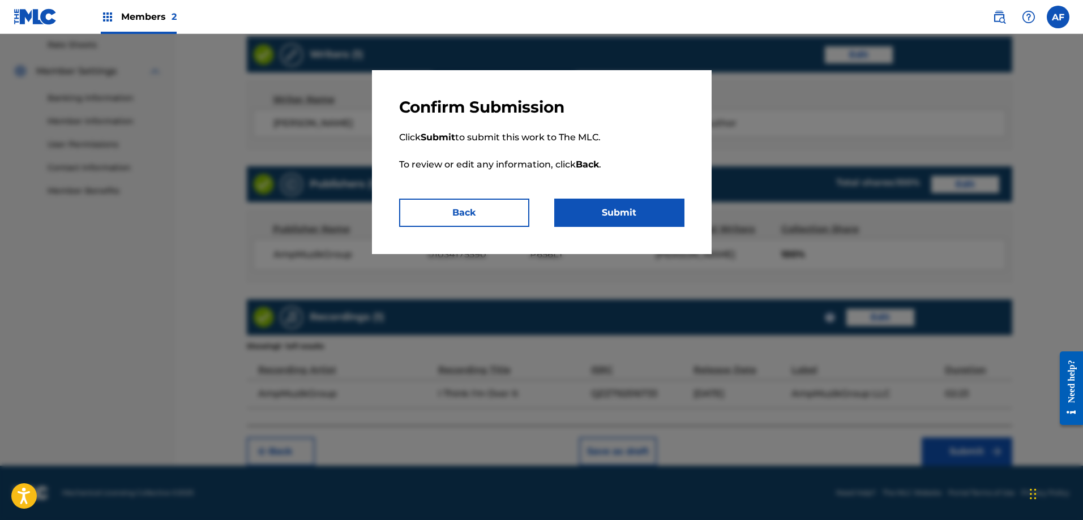
click at [615, 224] on button "Submit" at bounding box center [619, 213] width 130 height 28
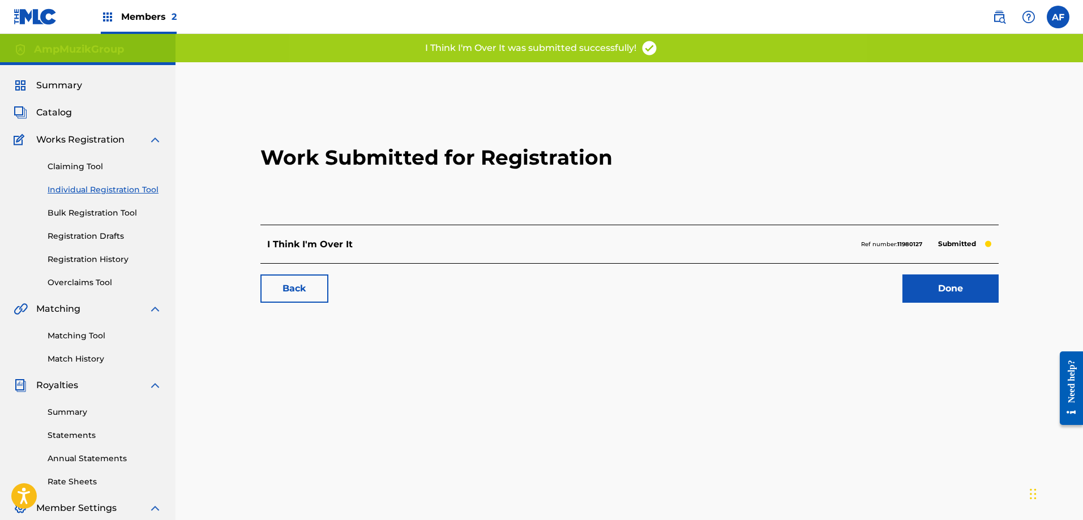
click at [981, 294] on link "Done" at bounding box center [951, 289] width 96 height 28
